Goal: Information Seeking & Learning: Learn about a topic

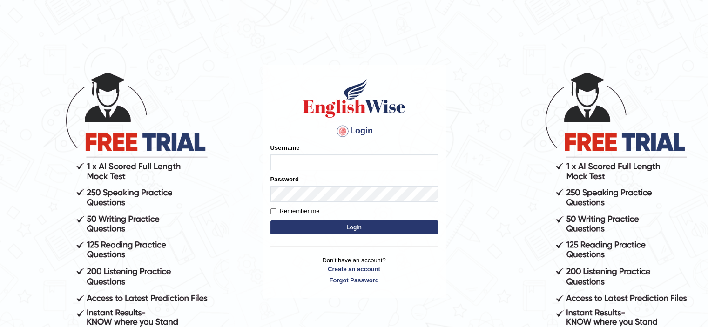
type input "HuseyinU"
click at [313, 234] on button "Login" at bounding box center [354, 228] width 168 height 14
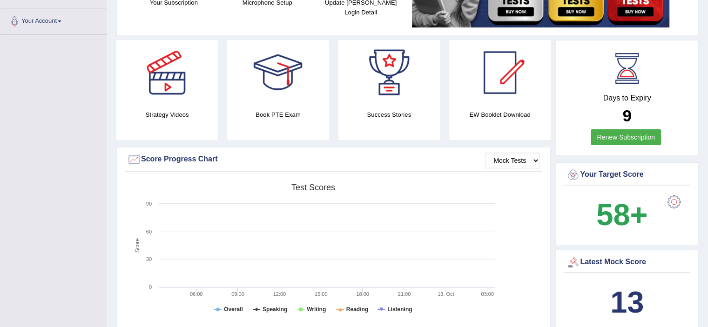
scroll to position [195, 0]
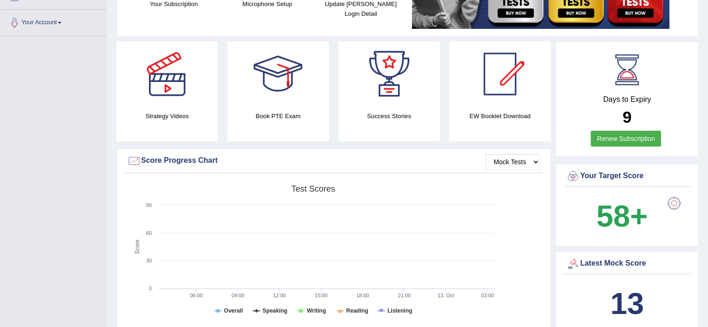
drag, startPoint x: 714, startPoint y: 14, endPoint x: 708, endPoint y: 57, distance: 42.8
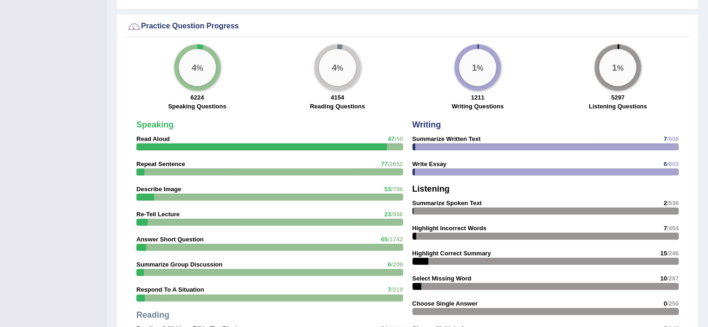
scroll to position [0, 0]
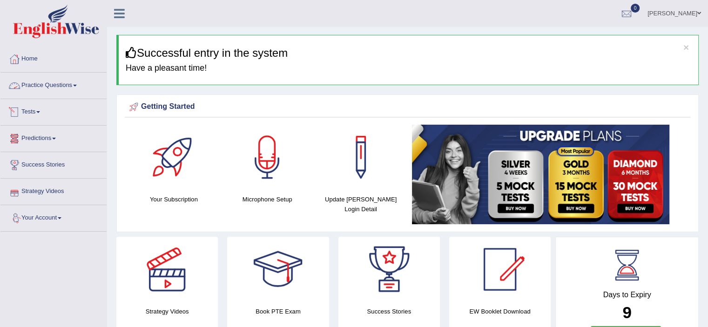
click at [41, 83] on link "Practice Questions" at bounding box center [53, 84] width 106 height 23
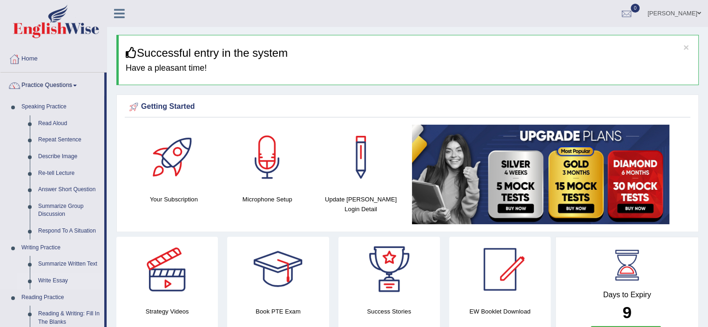
click at [51, 277] on link "Write Essay" at bounding box center [69, 281] width 70 height 17
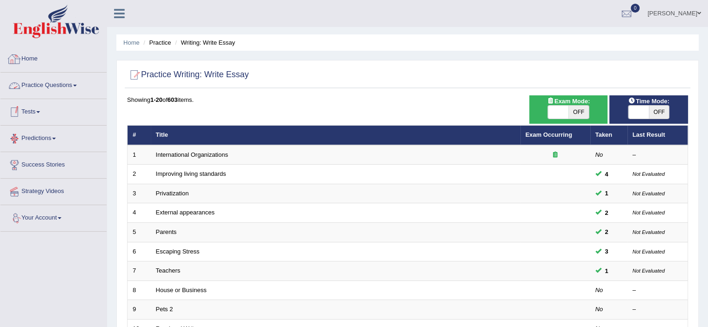
click at [37, 61] on link "Home" at bounding box center [53, 57] width 106 height 23
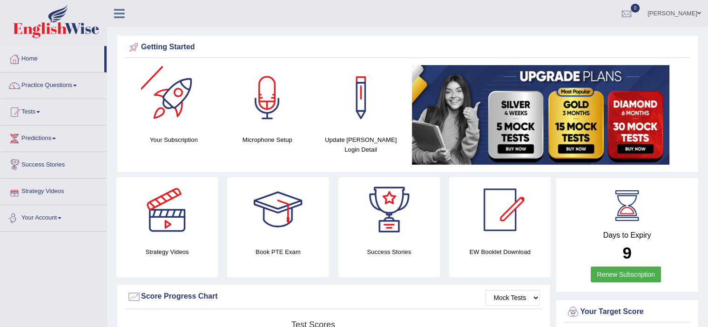
click at [34, 194] on link "Strategy Videos" at bounding box center [53, 190] width 106 height 23
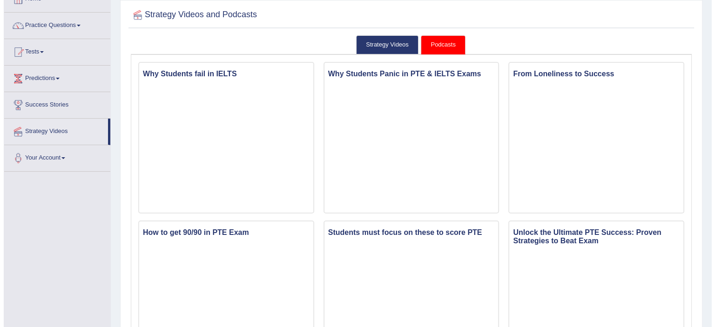
scroll to position [78, 0]
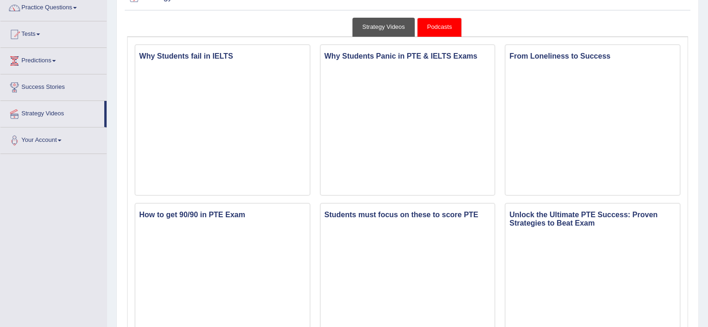
click at [371, 34] on link "Strategy Videos" at bounding box center [383, 27] width 62 height 19
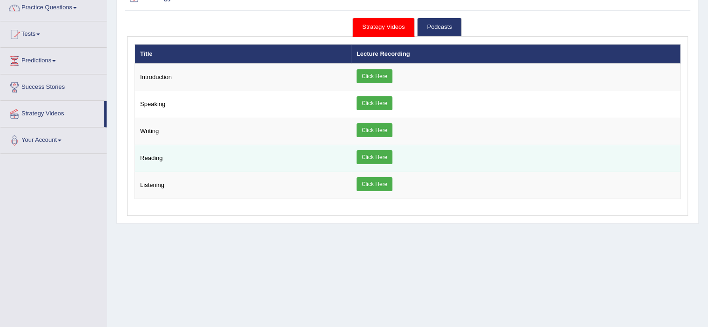
click at [392, 159] on td "Click Here" at bounding box center [515, 158] width 329 height 27
click at [383, 158] on link "Click Here" at bounding box center [374, 157] width 36 height 14
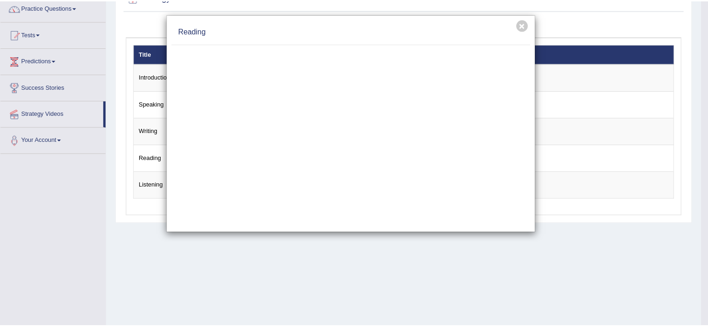
scroll to position [0, 0]
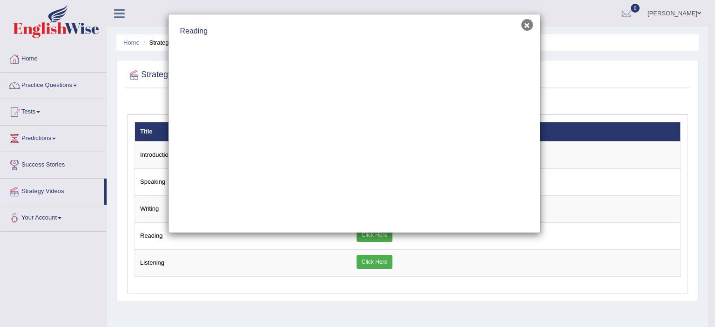
click at [526, 28] on button "×" at bounding box center [527, 25] width 12 height 12
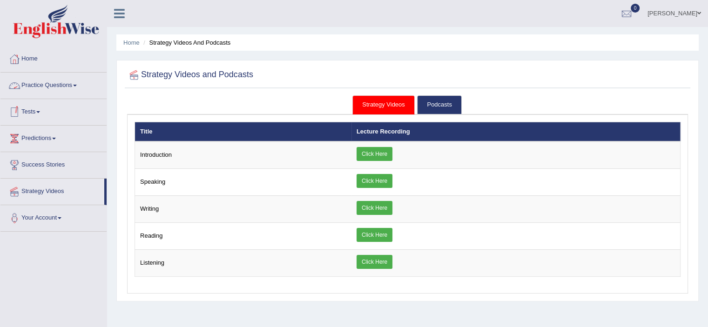
click at [34, 83] on link "Practice Questions" at bounding box center [53, 84] width 106 height 23
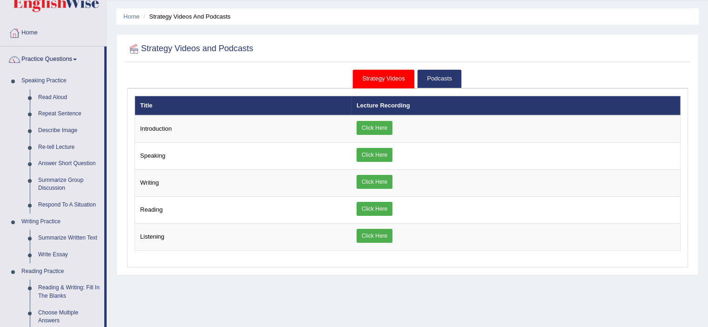
scroll to position [35, 0]
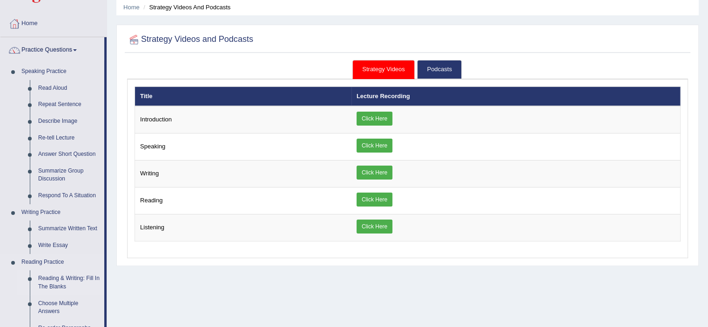
click at [76, 275] on link "Reading & Writing: Fill In The Blanks" at bounding box center [69, 282] width 70 height 25
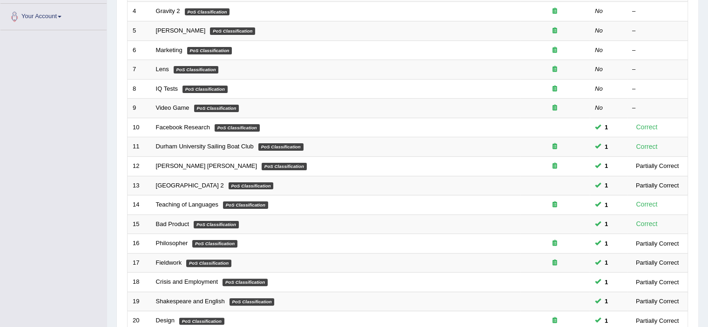
scroll to position [286, 0]
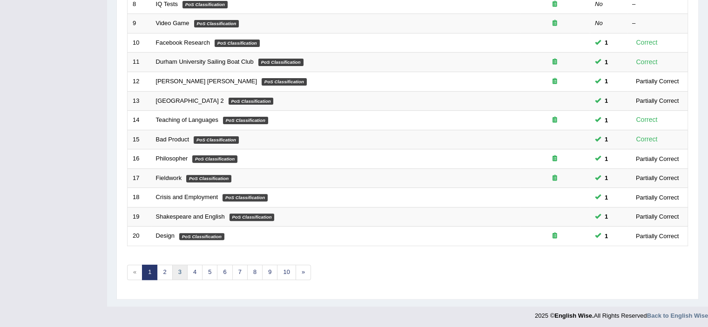
click at [180, 268] on link "3" at bounding box center [179, 272] width 15 height 15
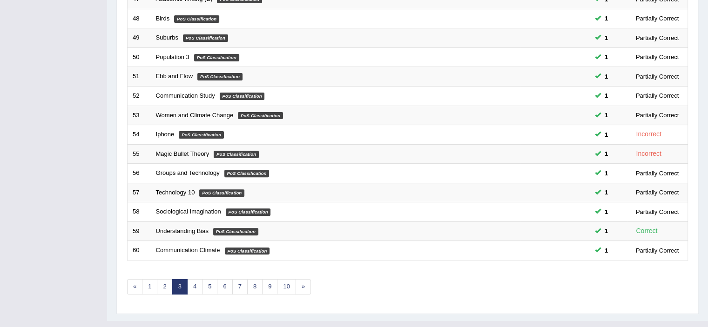
scroll to position [286, 0]
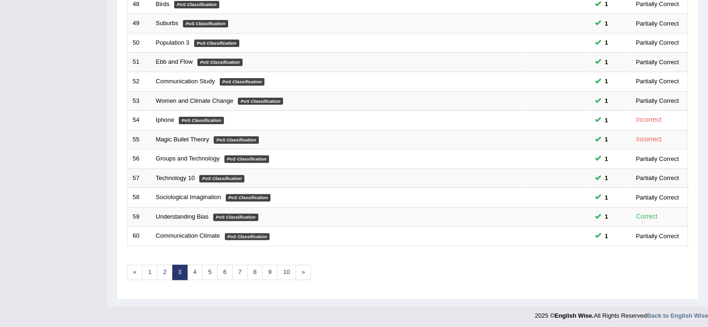
click at [187, 265] on link "4" at bounding box center [194, 272] width 15 height 15
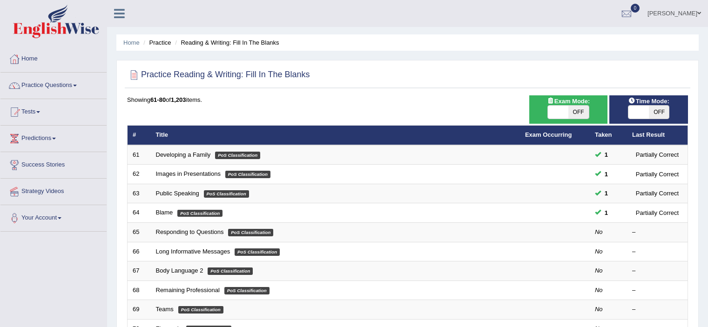
click at [707, 113] on html "Toggle navigation Home Practice Questions Speaking Practice Read Aloud Repeat S…" at bounding box center [354, 163] width 708 height 327
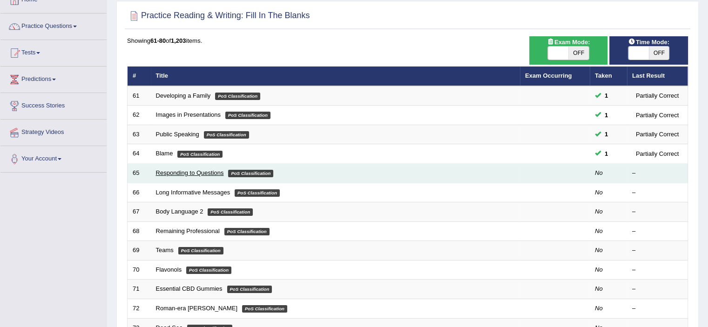
click at [169, 174] on link "Responding to Questions" at bounding box center [190, 172] width 68 height 7
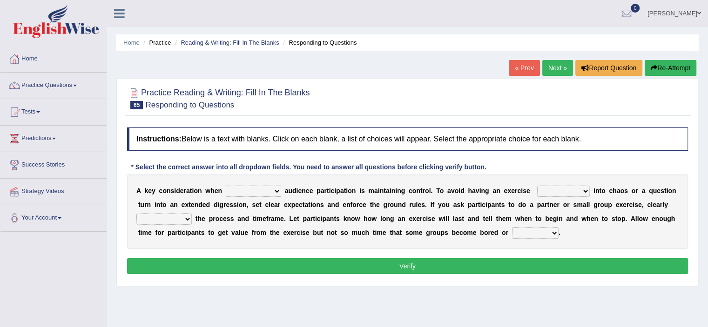
click at [249, 197] on div "A k e y c o n s i d e r a t i o n w h e n incorporating increasing incurring in…" at bounding box center [407, 212] width 561 height 74
click at [261, 192] on select "incorporating increasing incurring indicating" at bounding box center [253, 191] width 55 height 11
select select "increasing"
click at [226, 186] on select "incorporating increasing incurring indicating" at bounding box center [253, 191] width 55 height 11
click at [552, 191] on select "deteriorate determine deliver demonstrate" at bounding box center [563, 191] width 53 height 11
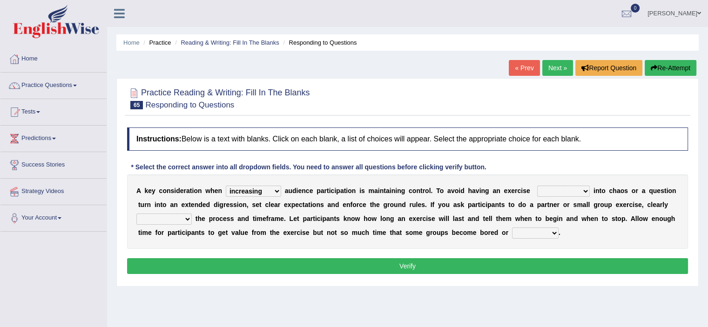
select select "determine"
click at [537, 186] on select "deteriorate determine deliver demonstrate" at bounding box center [563, 191] width 53 height 11
click at [172, 218] on select "communicate confirm accumulate commit" at bounding box center [163, 219] width 55 height 11
select select "confirm"
click at [136, 214] on select "communicate confirm accumulate commit" at bounding box center [163, 219] width 55 height 11
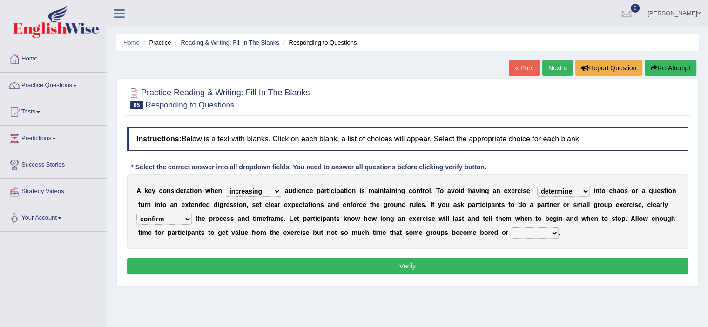
click at [532, 234] on select "destroyed distracted disobeyed divided" at bounding box center [535, 233] width 47 height 11
select select "distracted"
click at [512, 228] on select "destroyed distracted disobeyed divided" at bounding box center [535, 233] width 47 height 11
click at [551, 268] on button "Verify" at bounding box center [407, 266] width 561 height 16
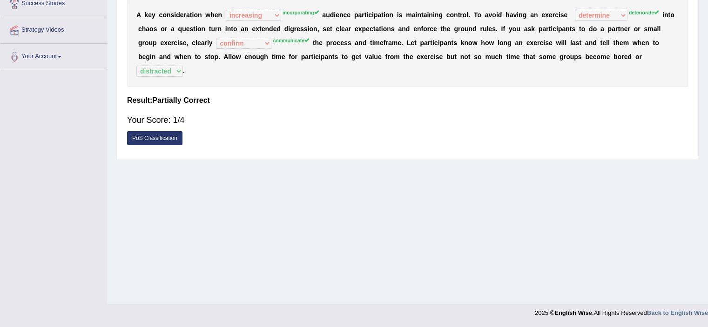
scroll to position [49, 0]
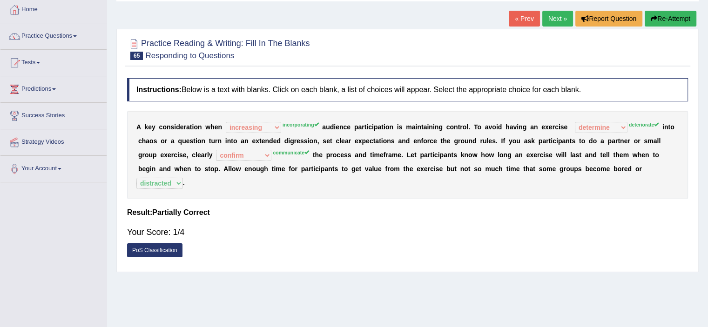
click at [553, 24] on link "Next »" at bounding box center [557, 19] width 31 height 16
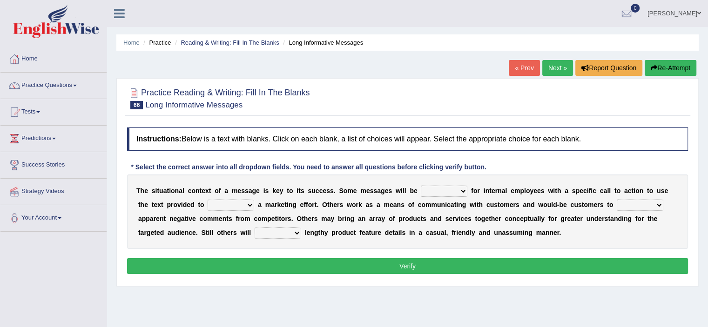
click at [450, 188] on select "targeted varied marketed parted" at bounding box center [444, 191] width 47 height 11
click at [440, 188] on select "targeted varied marketed parted" at bounding box center [444, 191] width 47 height 11
select select "targeted"
click at [421, 186] on select "targeted varied marketed parted" at bounding box center [444, 191] width 47 height 11
click at [239, 204] on select "extract exceed expand export" at bounding box center [231, 205] width 47 height 11
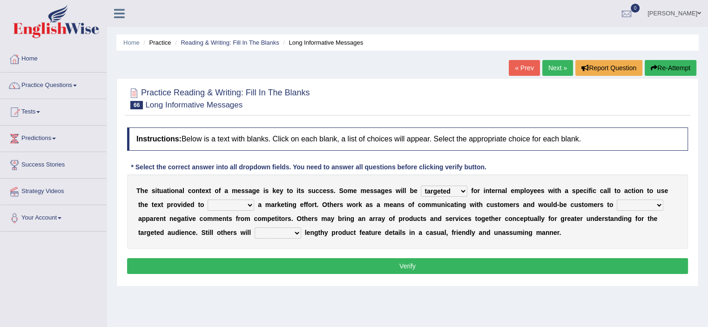
select select "expand"
click at [208, 200] on select "extract exceed expand export" at bounding box center [231, 205] width 47 height 11
click at [634, 204] on select "rebut rebel review reboot" at bounding box center [640, 205] width 47 height 11
click at [536, 210] on div "T h e s i t u a t i o n a l c o n t e x t o f a m e s s a g e i s k e y t o i t…" at bounding box center [407, 212] width 561 height 74
click at [637, 208] on select "rebut rebel review reboot" at bounding box center [640, 205] width 47 height 11
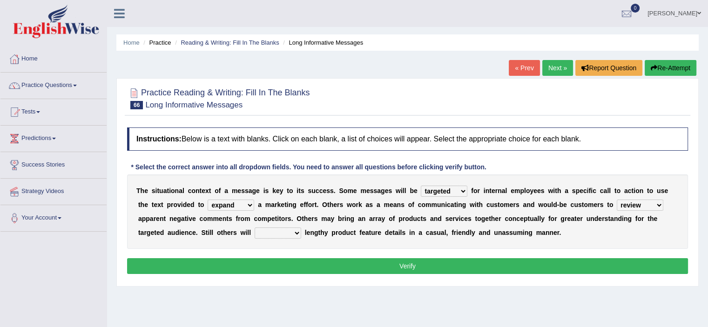
click at [617, 200] on select "rebut rebel review reboot" at bounding box center [640, 205] width 47 height 11
click at [639, 202] on select "rebut rebel review reboot" at bounding box center [640, 205] width 47 height 11
click at [649, 204] on select "rebut rebel review reboot" at bounding box center [640, 205] width 47 height 11
select select "rebut"
click at [617, 200] on select "rebut rebel review reboot" at bounding box center [640, 205] width 47 height 11
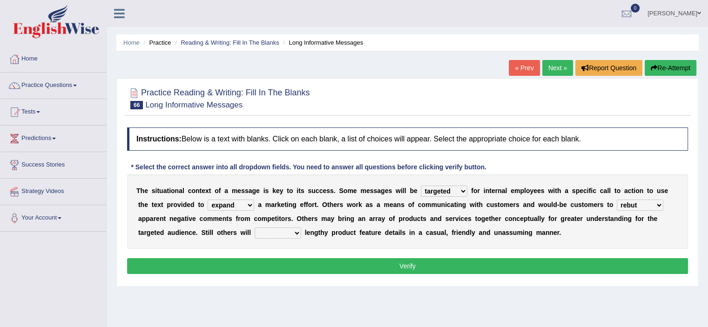
click at [279, 225] on div "T h e s i t u a t i o n a l c o n t e x t o f a m e s s a g e i s k e y t o i t…" at bounding box center [407, 212] width 561 height 74
click at [281, 232] on select "deliver delay delight delegate" at bounding box center [278, 233] width 47 height 11
select select "delight"
click at [255, 228] on select "deliver delay delight delegate" at bounding box center [278, 233] width 47 height 11
click at [292, 261] on button "Verify" at bounding box center [407, 266] width 561 height 16
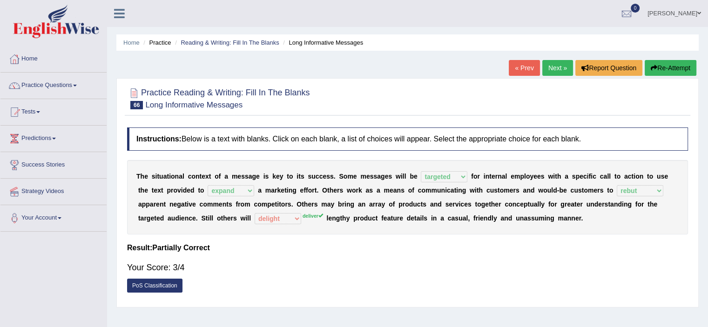
click at [545, 62] on link "Next »" at bounding box center [557, 68] width 31 height 16
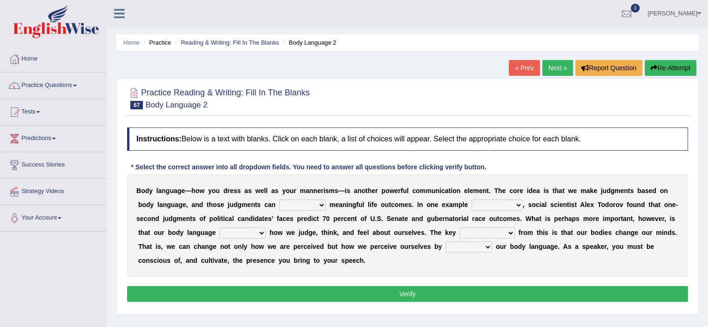
click at [294, 203] on select "predict preserve prevent prepare" at bounding box center [302, 205] width 47 height 11
click at [279, 200] on select "predict preserve prevent prepare" at bounding box center [302, 205] width 47 height 11
click at [290, 207] on select "predict preserve prevent prepare" at bounding box center [302, 205] width 47 height 11
click at [300, 206] on select "predict preserve prevent prepare" at bounding box center [302, 205] width 47 height 11
click at [295, 202] on select "predict preserve prevent prepare" at bounding box center [302, 205] width 47 height 11
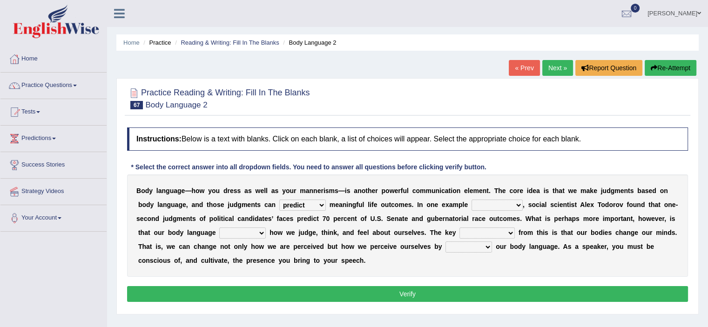
click at [298, 202] on select "predict preserve prevent prepare" at bounding box center [302, 205] width 47 height 11
click at [279, 200] on select "predict preserve prevent prepare" at bounding box center [302, 205] width 47 height 11
click at [300, 204] on select "predict preserve prevent prepare" at bounding box center [302, 205] width 47 height 11
select select "predict"
click at [279, 200] on select "predict preserve prevent prepare" at bounding box center [302, 205] width 47 height 11
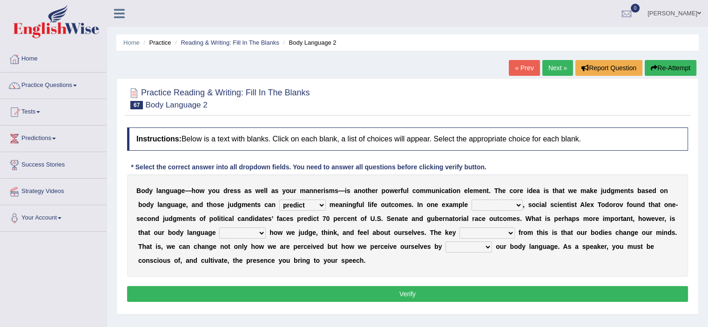
click at [480, 205] on select "citing having cited to be cited cited" at bounding box center [496, 205] width 51 height 11
click at [491, 200] on select "citing having cited to be cited cited" at bounding box center [496, 205] width 51 height 11
click at [495, 203] on select "citing having cited to be cited cited" at bounding box center [496, 205] width 51 height 11
click at [493, 201] on select "citing having cited to be cited cited" at bounding box center [496, 205] width 51 height 11
click at [422, 162] on div "* Select the correct answer into all dropdown fields. You need to answer all qu…" at bounding box center [308, 167] width 363 height 10
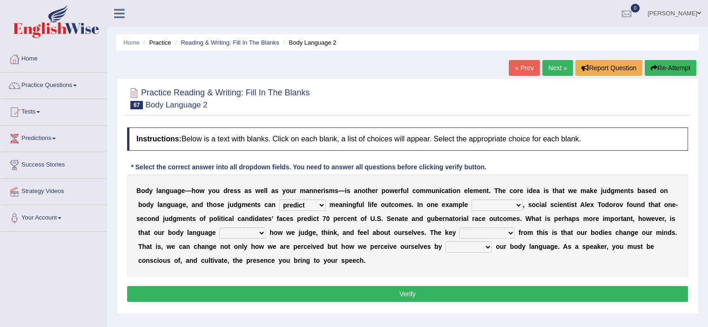
click at [491, 207] on select "citing having cited to be cited cited" at bounding box center [496, 205] width 51 height 11
click at [495, 206] on select "citing having cited to be cited cited" at bounding box center [496, 205] width 51 height 11
select select "to be cited"
click at [471, 200] on select "citing having cited to be cited cited" at bounding box center [496, 205] width 51 height 11
click at [235, 233] on select "refrains reflects refers refreshes" at bounding box center [242, 233] width 47 height 11
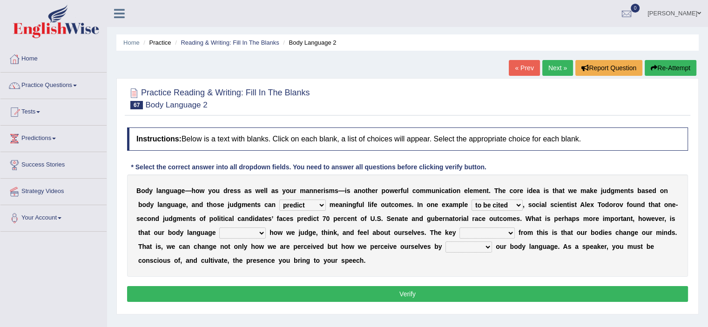
select select "reflects"
click at [219, 228] on select "refrains reflects refers refreshes" at bounding box center [242, 233] width 47 height 11
click at [477, 230] on select "drawback breakthrough takeaway takeoff" at bounding box center [486, 233] width 55 height 11
click at [497, 229] on select "drawback breakthrough takeaway takeoff" at bounding box center [486, 233] width 55 height 11
click at [465, 229] on select "drawback breakthrough takeaway takeoff" at bounding box center [486, 233] width 55 height 11
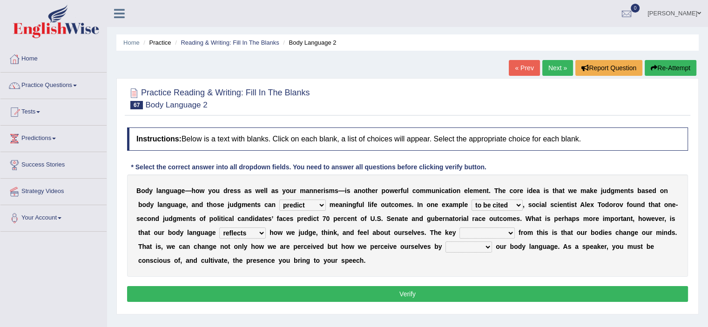
click at [485, 229] on select "drawback breakthrough takeaway takeoff" at bounding box center [486, 233] width 55 height 11
click at [493, 230] on select "drawback breakthrough takeaway takeoff" at bounding box center [486, 233] width 55 height 11
select select "drawback"
click at [459, 228] on select "drawback breakthrough takeaway takeoff" at bounding box center [486, 233] width 55 height 11
click at [465, 243] on select "enacting enabling making managing" at bounding box center [468, 247] width 47 height 11
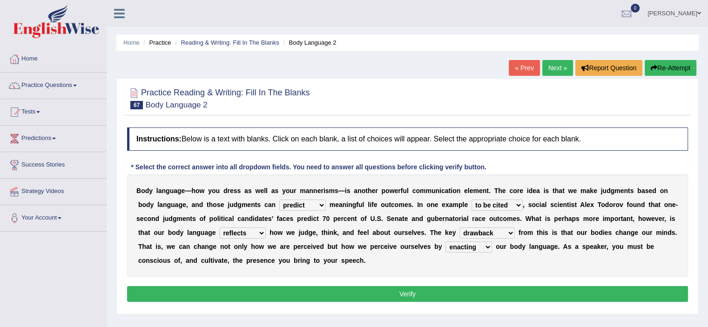
click at [445, 242] on select "enacting enabling making managing" at bounding box center [468, 247] width 47 height 11
click at [475, 250] on select "enacting enabling making managing" at bounding box center [468, 247] width 47 height 11
click at [460, 245] on select "enacting enabling making managing" at bounding box center [468, 247] width 47 height 11
select select "managing"
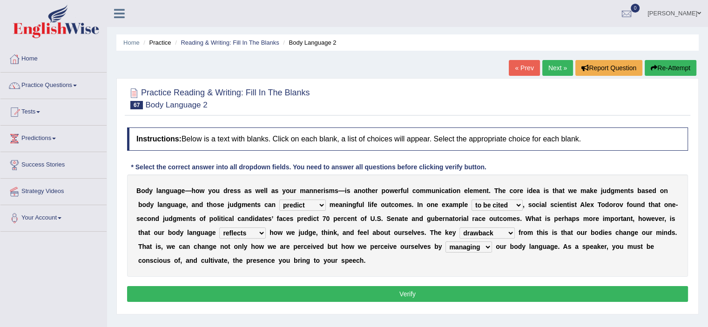
click at [445, 242] on select "enacting enabling making managing" at bounding box center [468, 247] width 47 height 11
click at [472, 294] on button "Verify" at bounding box center [407, 294] width 561 height 16
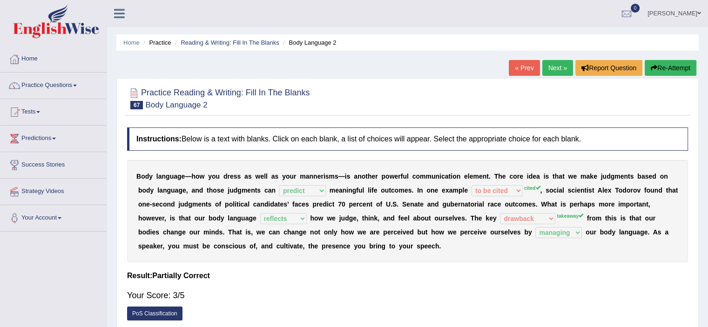
drag, startPoint x: 575, startPoint y: 214, endPoint x: 527, endPoint y: 224, distance: 49.6
click at [527, 224] on div "B o d y l a n g u a g e — h o w y o u d r e s s a s w e l l a s y o u r m a n n…" at bounding box center [407, 211] width 561 height 102
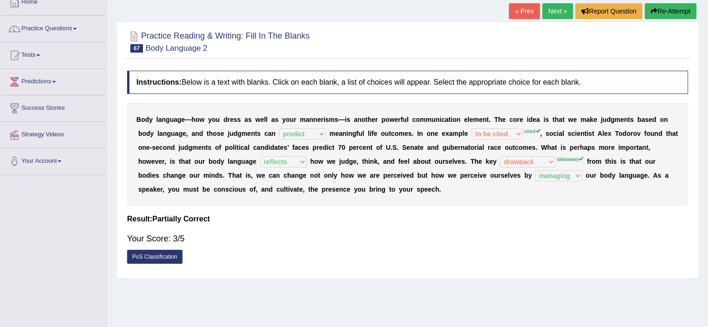
scroll to position [61, 0]
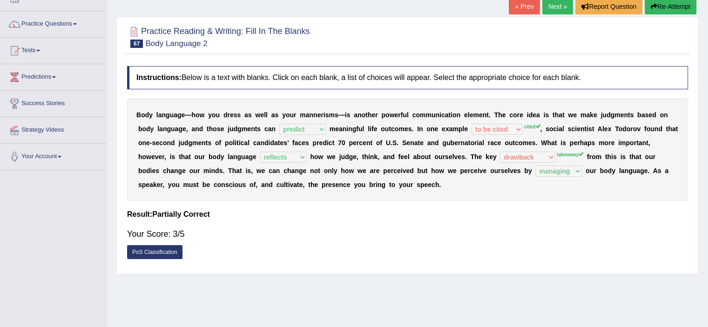
click at [545, 9] on link "Next »" at bounding box center [557, 7] width 31 height 16
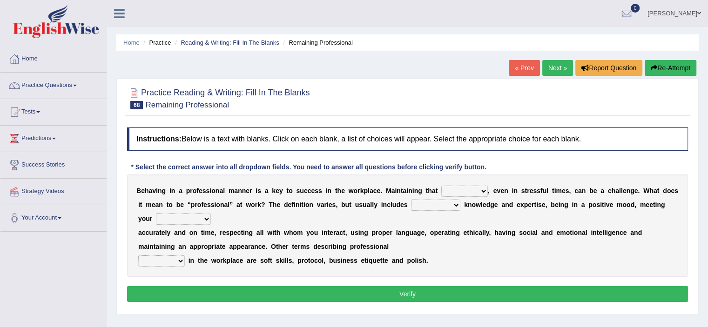
click at [470, 192] on select "demand domain direction demeanor" at bounding box center [464, 191] width 47 height 11
select select "direction"
click at [441, 186] on select "demand domain direction demeanor" at bounding box center [464, 191] width 47 height 11
click at [440, 209] on select "possessing appraising processing assessing" at bounding box center [435, 205] width 49 height 11
click at [411, 200] on select "possessing appraising processing assessing" at bounding box center [435, 205] width 49 height 11
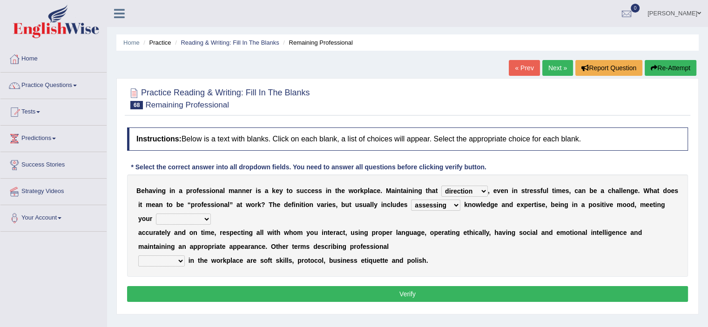
click at [427, 205] on select "possessing appraising processing assessing" at bounding box center [435, 205] width 49 height 11
click at [432, 204] on select "possessing appraising processing assessing" at bounding box center [435, 205] width 49 height 11
select select "possessing"
click at [411, 200] on select "possessing appraising processing assessing" at bounding box center [435, 205] width 49 height 11
click at [174, 219] on select "opportunities occupations observations obligations" at bounding box center [183, 219] width 55 height 11
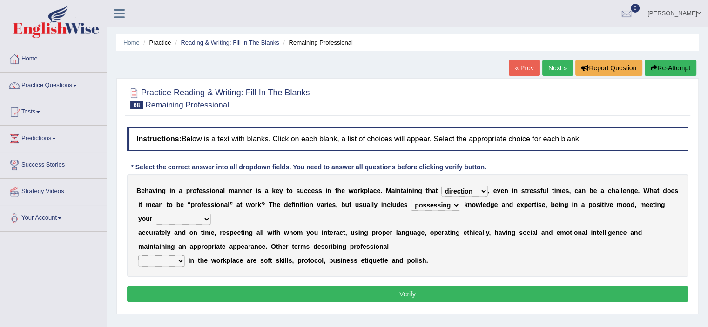
select select "obligations"
click at [156, 214] on select "opportunities occupations observations obligations" at bounding box center [183, 219] width 55 height 11
click at [157, 255] on select "conduct contact condition contract" at bounding box center [161, 260] width 47 height 11
click at [164, 258] on select "conduct contact condition contract" at bounding box center [161, 260] width 47 height 11
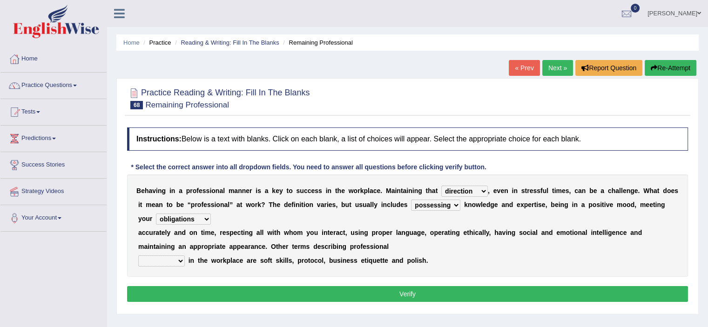
click at [164, 258] on select "conduct contact condition contract" at bounding box center [161, 260] width 47 height 11
click at [179, 278] on div "Instructions: Below is a text with blanks. Click on each blank, a list of choic…" at bounding box center [407, 216] width 565 height 187
click at [167, 255] on select "conduct contact condition contract" at bounding box center [161, 260] width 47 height 11
click at [179, 256] on select "conduct contact condition contract" at bounding box center [161, 260] width 47 height 11
drag, startPoint x: 166, startPoint y: 252, endPoint x: 168, endPoint y: 261, distance: 9.3
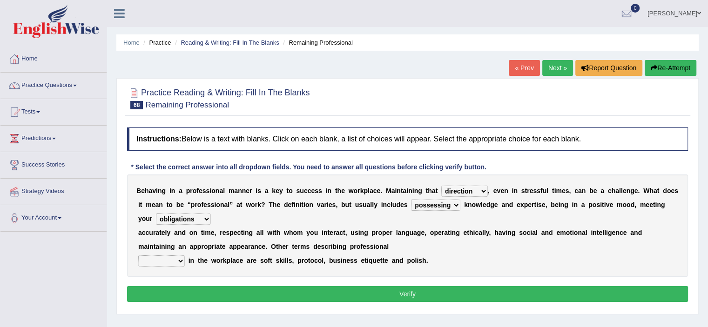
click at [168, 261] on div "B e h a v i n g i n a p r o f e s s i o n a l m a n n e r i s a k e y t o s u c…" at bounding box center [407, 226] width 561 height 102
click at [168, 261] on select "conduct contact condition contract" at bounding box center [161, 260] width 47 height 11
click at [182, 261] on select "conduct contact condition contract" at bounding box center [161, 260] width 47 height 11
drag, startPoint x: 179, startPoint y: 263, endPoint x: 179, endPoint y: 258, distance: 5.1
click at [179, 258] on select "conduct contact condition contract" at bounding box center [161, 260] width 47 height 11
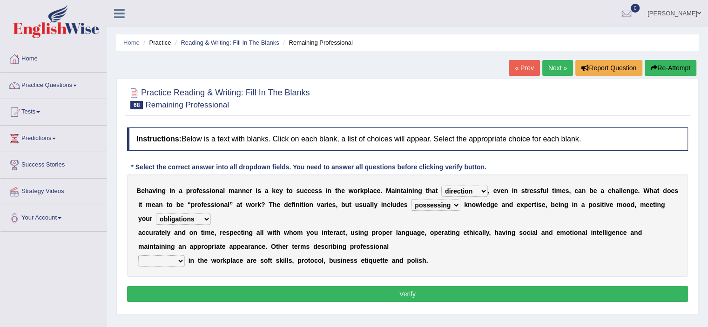
click at [179, 258] on select "conduct contact condition contract" at bounding box center [161, 260] width 47 height 11
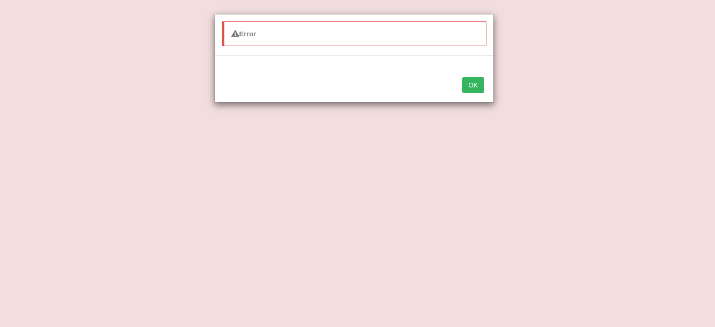
click at [467, 80] on button "OK" at bounding box center [472, 85] width 21 height 16
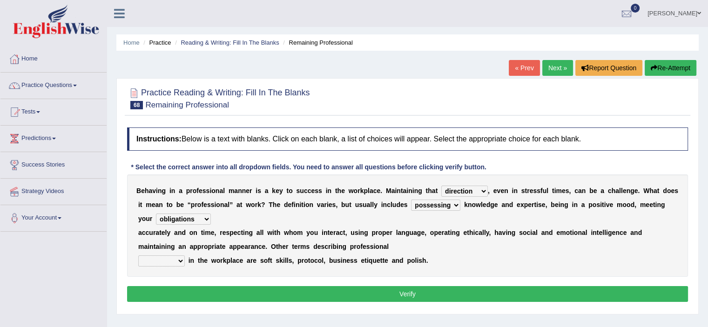
click at [174, 263] on select "conduct contact condition contract" at bounding box center [161, 260] width 47 height 11
click at [170, 259] on select "conduct contact condition contract" at bounding box center [161, 260] width 47 height 11
click at [180, 259] on select "conduct contact condition contract" at bounding box center [161, 260] width 47 height 11
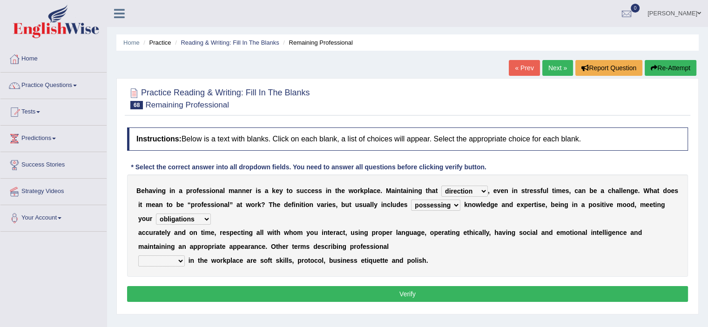
click at [180, 259] on select "conduct contact condition contract" at bounding box center [161, 260] width 47 height 11
click at [223, 257] on b "k" at bounding box center [225, 260] width 4 height 7
click at [165, 260] on select "conduct contact condition contract" at bounding box center [161, 260] width 47 height 11
select select "condition"
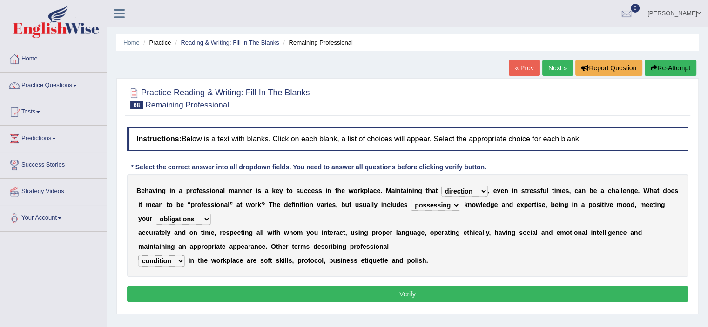
click at [138, 255] on select "conduct contact condition contract" at bounding box center [161, 260] width 47 height 11
click at [195, 292] on button "Verify" at bounding box center [407, 294] width 561 height 16
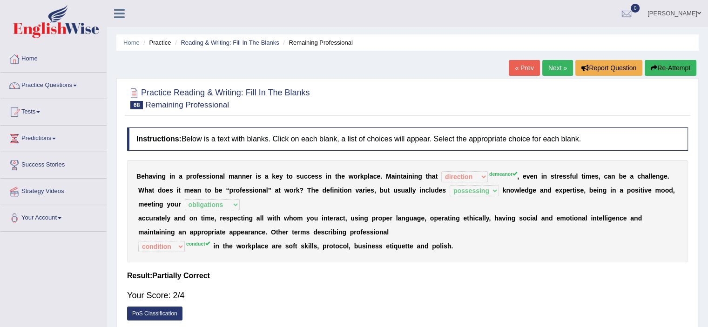
click at [544, 64] on link "Next »" at bounding box center [557, 68] width 31 height 16
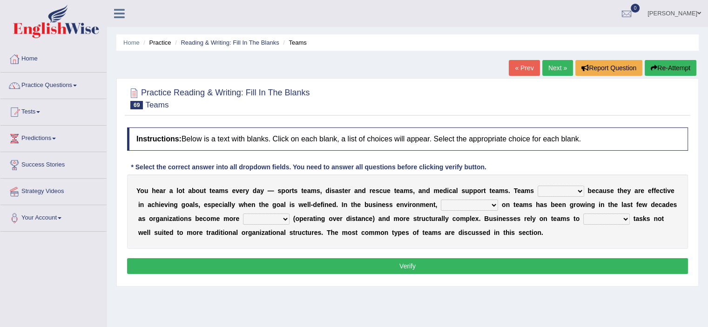
click at [558, 192] on select "exert extend express exist" at bounding box center [561, 191] width 47 height 11
select select "exist"
click at [538, 186] on select "exert extend express exist" at bounding box center [561, 191] width 47 height 11
click at [471, 205] on select "reliability reliance realization independence" at bounding box center [469, 205] width 57 height 11
select select "realization"
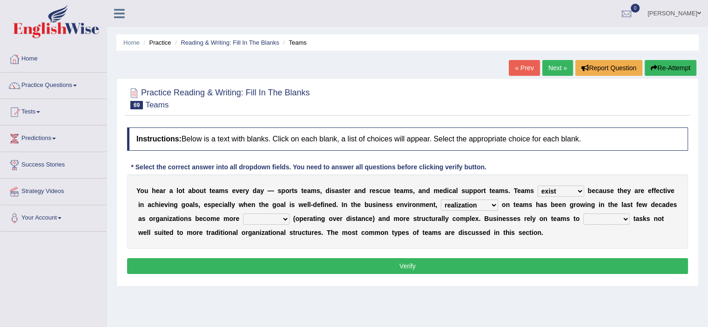
click at [441, 200] on select "reliability reliance realization independence" at bounding box center [469, 205] width 57 height 11
click at [268, 221] on select "authentic virtual simplified veritable" at bounding box center [266, 219] width 47 height 11
select select "virtual"
click at [243, 214] on select "authentic virtual simplified veritable" at bounding box center [266, 219] width 47 height 11
click at [603, 216] on select "perform possess compare conform" at bounding box center [606, 219] width 47 height 11
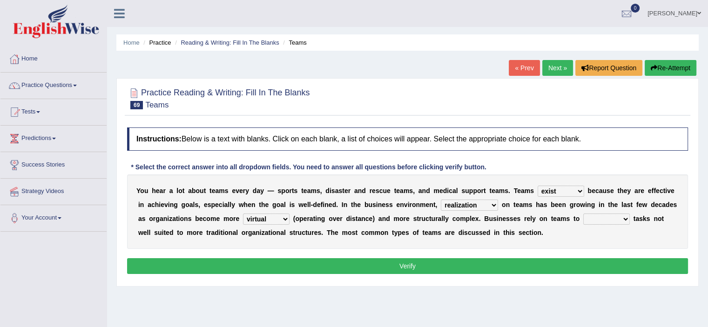
select select "perform"
click at [583, 214] on select "perform possess compare conform" at bounding box center [606, 219] width 47 height 11
click at [599, 258] on button "Verify" at bounding box center [407, 266] width 561 height 16
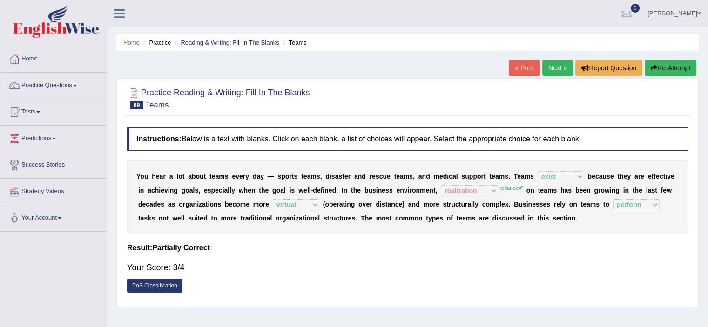
click at [145, 282] on link "PoS Classification" at bounding box center [154, 286] width 55 height 14
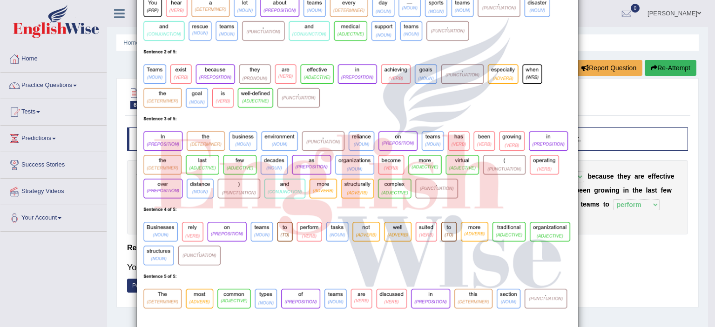
scroll to position [69, 0]
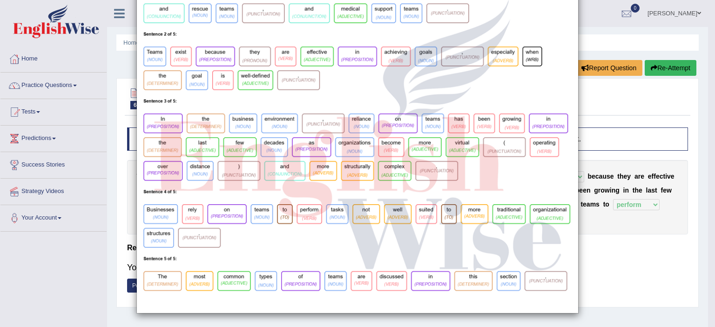
click at [598, 98] on div "×" at bounding box center [357, 129] width 715 height 369
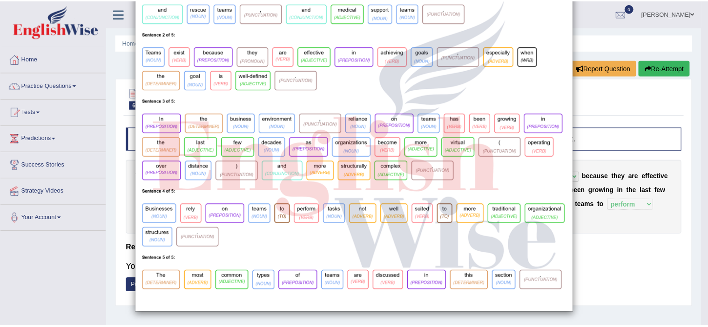
scroll to position [0, 0]
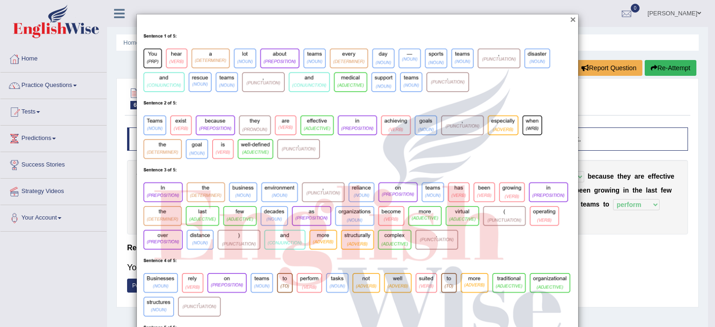
click at [570, 18] on button "×" at bounding box center [573, 19] width 6 height 10
